Goal: Check status: Check status

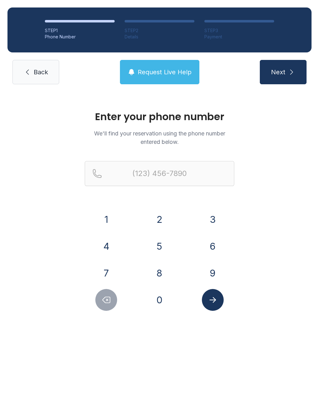
click at [106, 242] on button "4" at bounding box center [106, 246] width 22 height 22
click at [156, 294] on button "0" at bounding box center [160, 300] width 22 height 22
click at [109, 274] on button "7" at bounding box center [106, 273] width 22 height 22
click at [210, 251] on button "6" at bounding box center [213, 246] width 22 height 22
click at [163, 245] on button "5" at bounding box center [160, 246] width 22 height 22
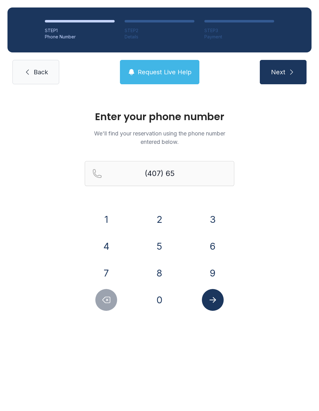
click at [161, 248] on button "5" at bounding box center [160, 246] width 22 height 22
click at [211, 264] on button "9" at bounding box center [213, 273] width 22 height 22
click at [213, 248] on button "6" at bounding box center [213, 246] width 22 height 22
click at [215, 271] on button "9" at bounding box center [213, 273] width 22 height 22
click at [215, 243] on button "6" at bounding box center [213, 246] width 22 height 22
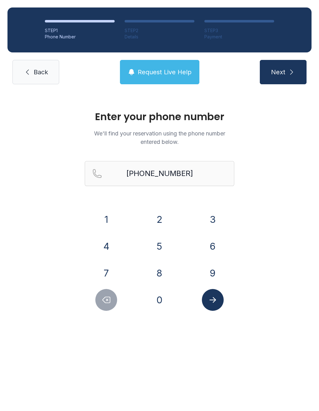
click at [209, 298] on icon "Submit lookup form" at bounding box center [212, 299] width 9 height 9
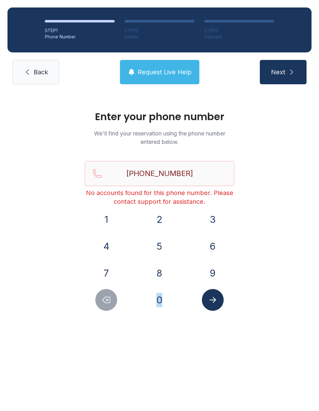
click at [109, 297] on icon "Delete number" at bounding box center [106, 299] width 9 height 9
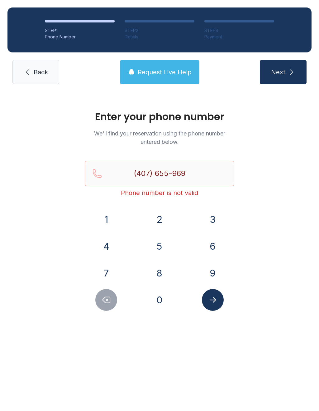
click at [109, 297] on icon "Delete number" at bounding box center [106, 299] width 9 height 9
click at [109, 295] on icon "Delete number" at bounding box center [106, 299] width 9 height 9
click at [109, 295] on button "Delete number" at bounding box center [106, 300] width 22 height 22
click at [108, 300] on icon "Delete number" at bounding box center [106, 300] width 7 height 6
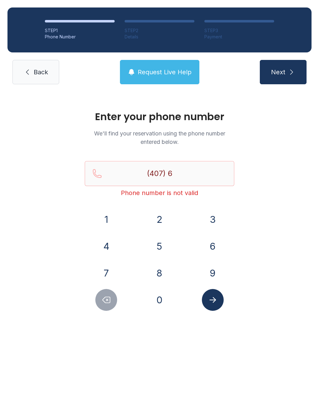
click at [107, 298] on icon "Delete number" at bounding box center [106, 299] width 9 height 9
click at [115, 298] on button "Delete number" at bounding box center [106, 300] width 22 height 22
type input "(4"
click at [109, 301] on icon "Delete number" at bounding box center [106, 299] width 9 height 9
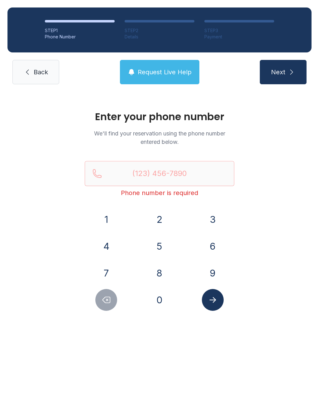
click at [113, 274] on button "7" at bounding box center [106, 273] width 22 height 22
click at [206, 241] on button "6" at bounding box center [213, 246] width 22 height 22
click at [157, 226] on button "2" at bounding box center [160, 219] width 22 height 22
click at [162, 224] on button "2" at bounding box center [160, 219] width 22 height 22
click at [109, 271] on button "7" at bounding box center [106, 273] width 22 height 22
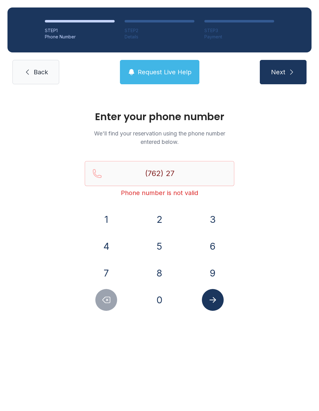
click at [111, 248] on button "4" at bounding box center [106, 246] width 22 height 22
click at [164, 302] on button "0" at bounding box center [160, 300] width 22 height 22
click at [111, 218] on button "1" at bounding box center [106, 219] width 22 height 22
click at [160, 272] on button "8" at bounding box center [160, 273] width 22 height 22
click at [113, 212] on button "1" at bounding box center [106, 219] width 22 height 22
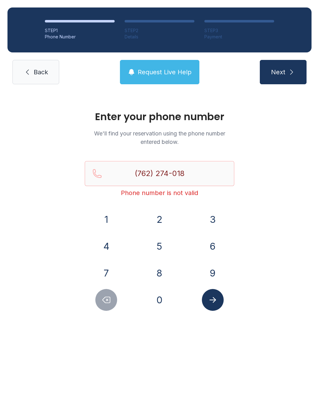
type input "[PHONE_NUMBER]"
click at [215, 297] on icon "Submit lookup form" at bounding box center [212, 299] width 9 height 9
click at [41, 67] on link "Back" at bounding box center [35, 72] width 47 height 24
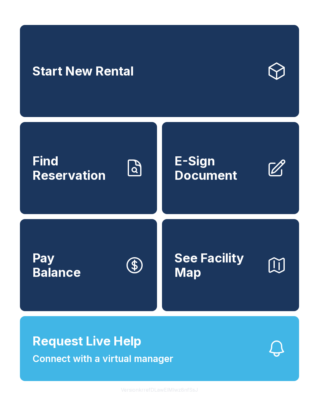
click at [256, 362] on button "Request Live Help Connect with a virtual manager" at bounding box center [159, 348] width 279 height 65
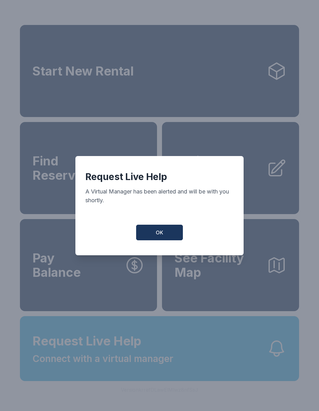
click at [166, 235] on button "OK" at bounding box center [159, 232] width 47 height 16
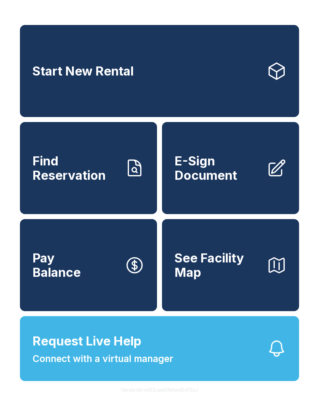
click at [221, 356] on button "Request Live Help Connect with a virtual manager" at bounding box center [159, 348] width 279 height 65
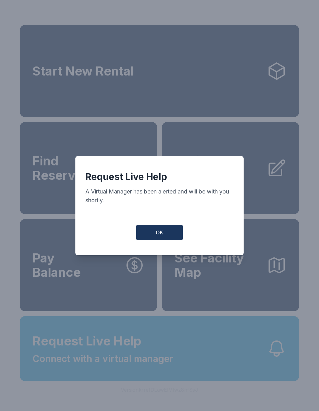
click at [165, 225] on div "Request Live Help A Virtual Manager has been alerted and will be with you short…" at bounding box center [159, 205] width 168 height 99
click at [166, 239] on button "OK" at bounding box center [159, 232] width 47 height 16
